Goal: Information Seeking & Learning: Learn about a topic

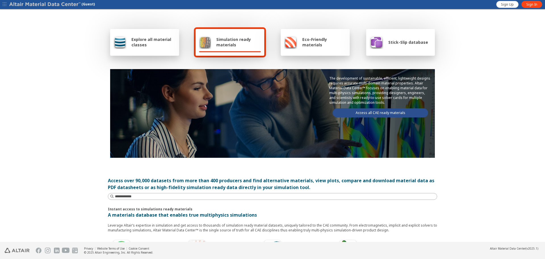
click at [389, 110] on link "Access all CAE ready materials" at bounding box center [380, 112] width 95 height 9
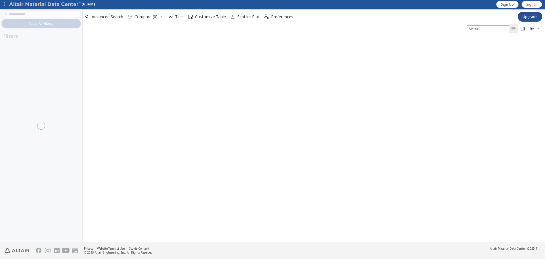
click at [532, 5] on span "Sign In" at bounding box center [532, 4] width 11 height 5
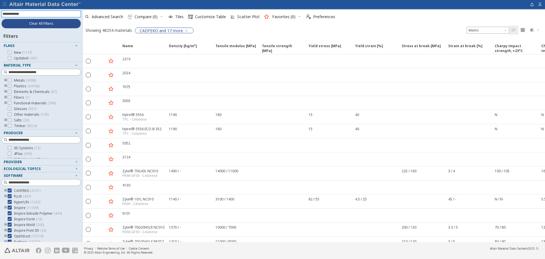
click at [34, 14] on input at bounding box center [42, 14] width 78 height 6
click at [30, 14] on input at bounding box center [42, 14] width 78 height 6
click at [5, 85] on icon "toogle group" at bounding box center [6, 86] width 4 height 5
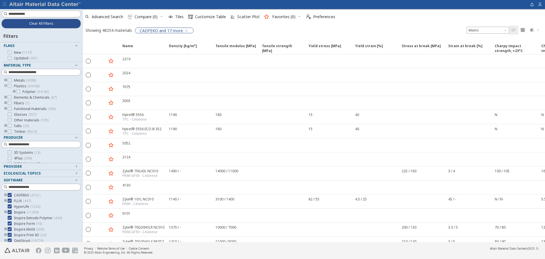
click at [14, 92] on icon "toogle group" at bounding box center [14, 91] width 4 height 5
click at [27, 14] on input at bounding box center [45, 14] width 72 height 6
type input "**"
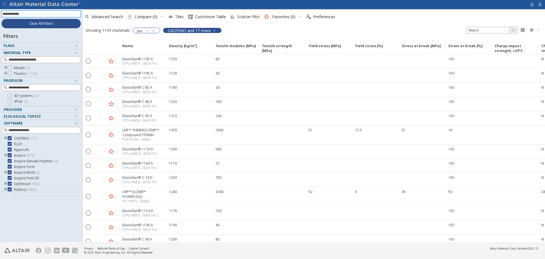
click at [215, 30] on icon "button" at bounding box center [214, 30] width 5 height 5
